Goal: Task Accomplishment & Management: Use online tool/utility

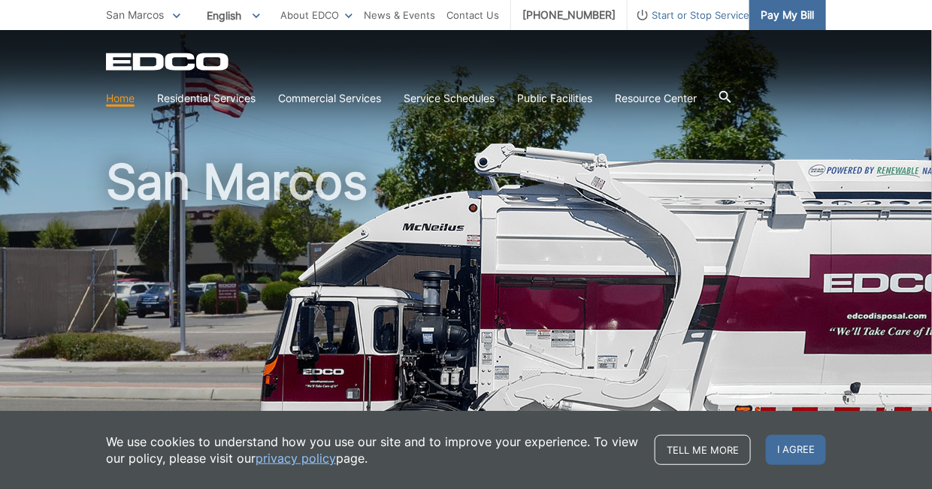
click at [798, 14] on span "Pay My Bill" at bounding box center [787, 15] width 53 height 17
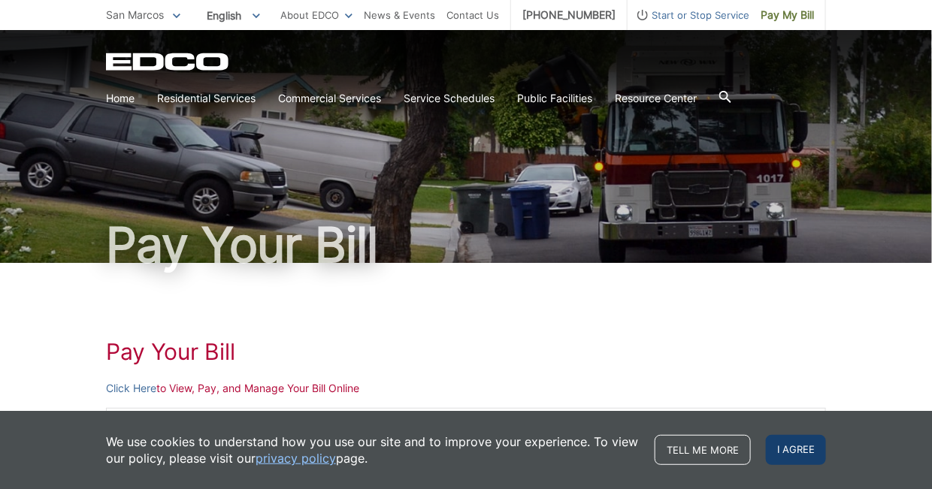
click at [787, 453] on span "I agree" at bounding box center [796, 450] width 60 height 30
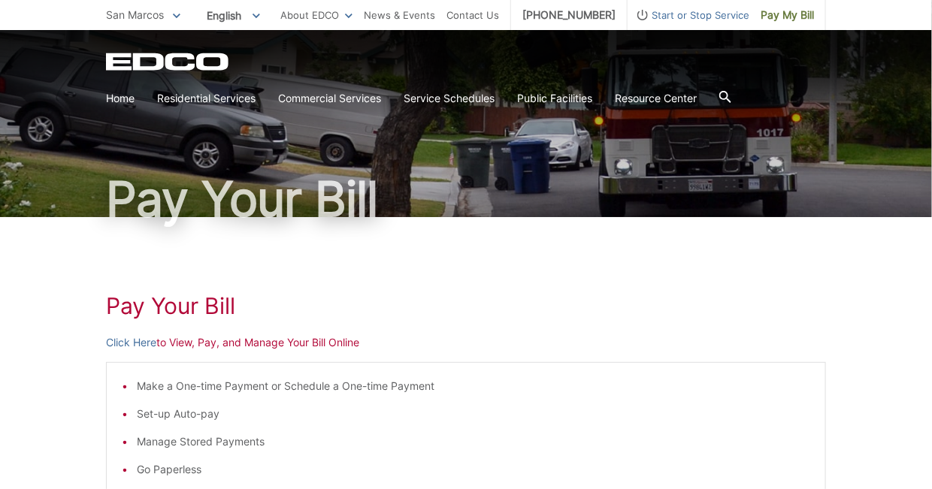
scroll to position [150, 0]
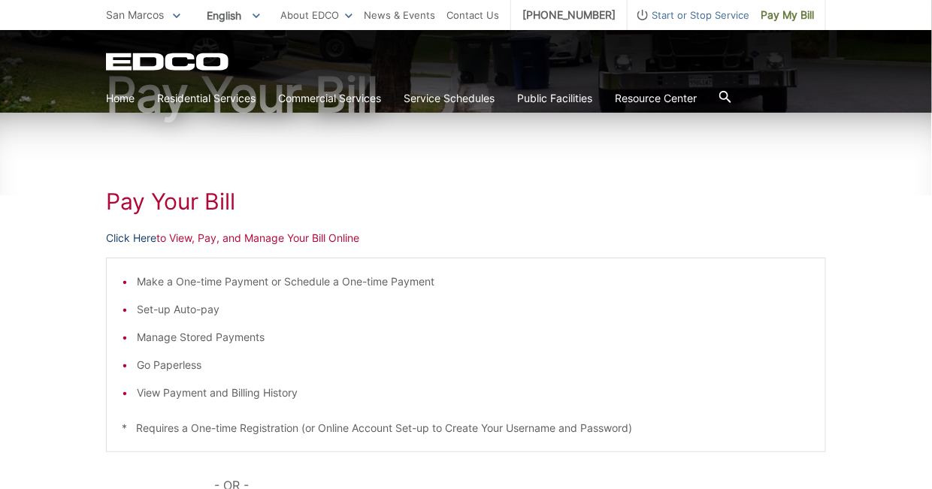
click at [136, 241] on link "Click Here" at bounding box center [131, 238] width 50 height 17
